Goal: Download file/media: Download file/media

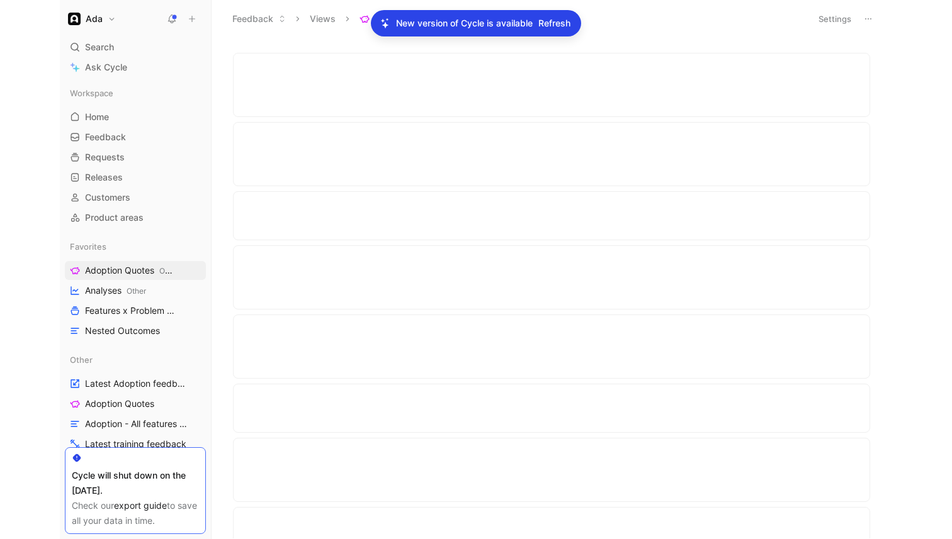
scroll to position [2475, 0]
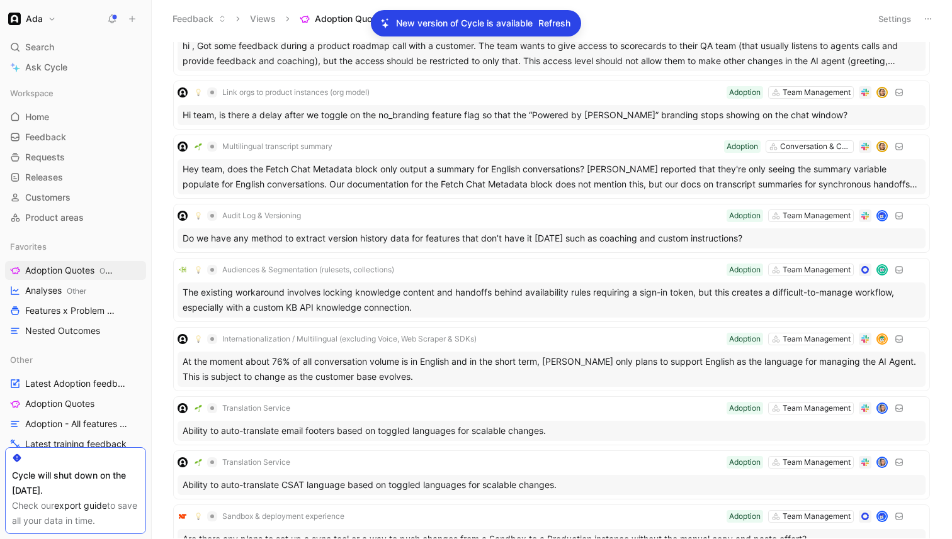
click at [548, 20] on span "Refresh" at bounding box center [554, 23] width 32 height 15
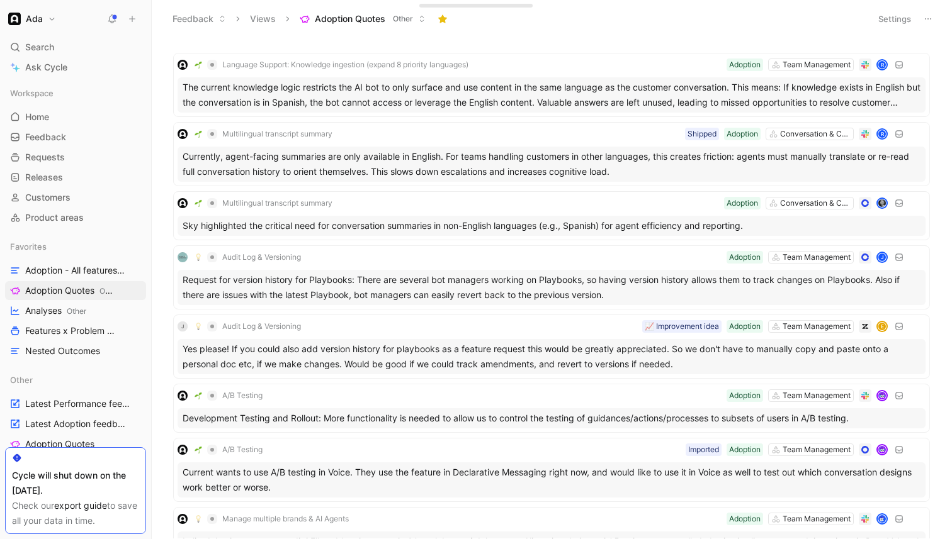
click at [933, 21] on button at bounding box center [928, 19] width 18 height 18
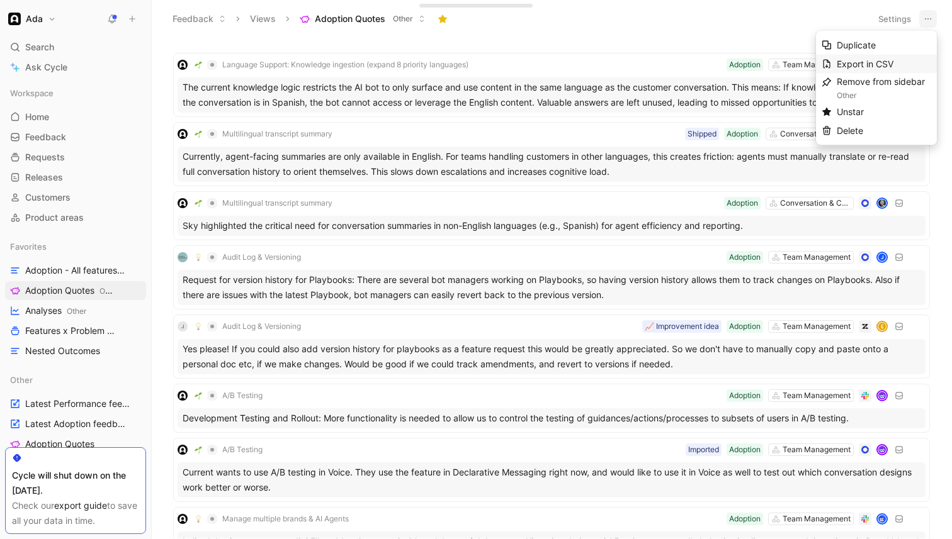
click at [904, 60] on div "Export in CSV" at bounding box center [883, 64] width 94 height 15
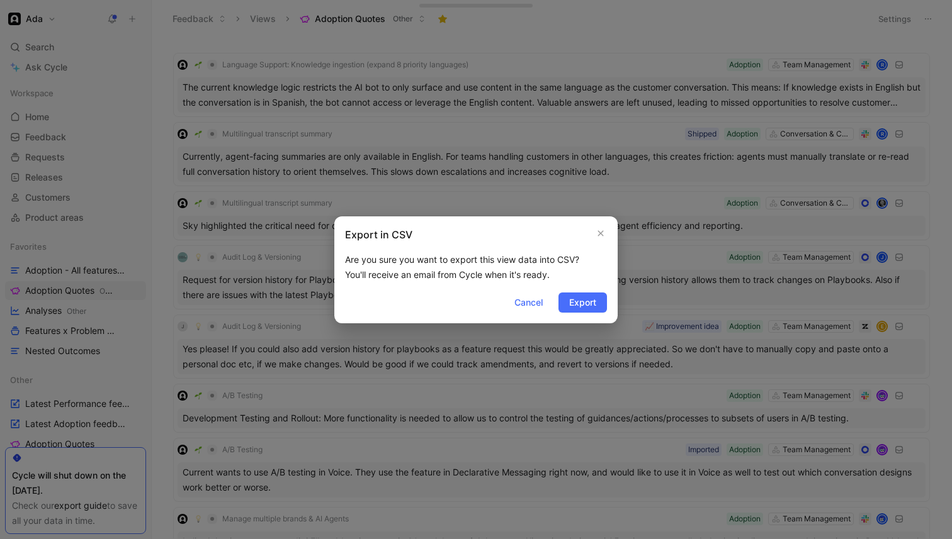
click at [595, 290] on div "Export in CSV Are you sure you want to export this view data into CSV? You'll r…" at bounding box center [475, 270] width 283 height 107
click at [595, 296] on span "Export" at bounding box center [582, 302] width 27 height 15
